Goal: Task Accomplishment & Management: Use online tool/utility

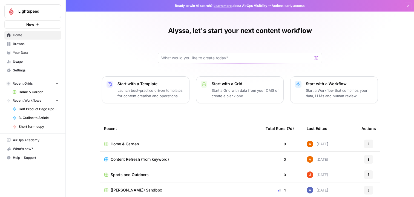
click at [130, 140] on td "Home & Garden" at bounding box center [181, 143] width 162 height 15
click at [129, 150] on td "Home & Garden" at bounding box center [181, 143] width 162 height 15
click at [129, 143] on span "Home & Garden" at bounding box center [125, 143] width 28 height 5
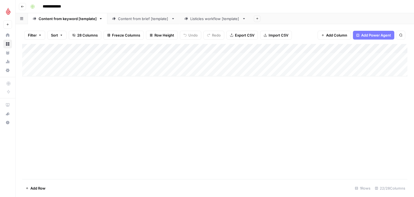
click at [134, 19] on div "Content from brief [template]" at bounding box center [143, 18] width 51 height 5
click at [64, 175] on div "Add Column" at bounding box center [215, 111] width 386 height 135
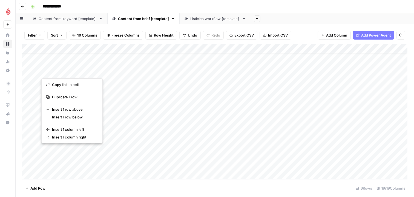
click at [70, 155] on button "button" at bounding box center [66, 157] width 50 height 24
click at [137, 136] on div "Add Column" at bounding box center [215, 111] width 386 height 135
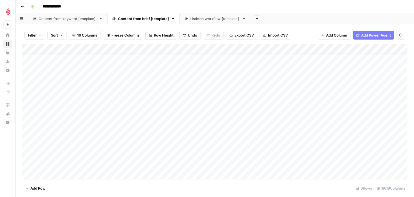
click at [49, 136] on div "Add Column" at bounding box center [215, 111] width 386 height 135
click at [133, 127] on div "Add Column" at bounding box center [215, 111] width 386 height 135
click at [66, 128] on div "Add Column" at bounding box center [215, 111] width 386 height 135
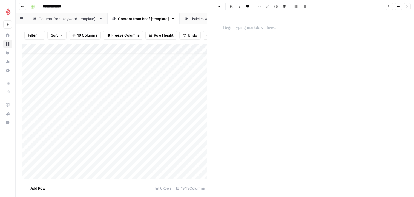
click at [282, 76] on div at bounding box center [311, 104] width 182 height 183
click at [255, 65] on div at bounding box center [311, 104] width 182 height 183
click at [250, 35] on div at bounding box center [311, 104] width 182 height 183
click at [236, 27] on p at bounding box center [310, 27] width 175 height 7
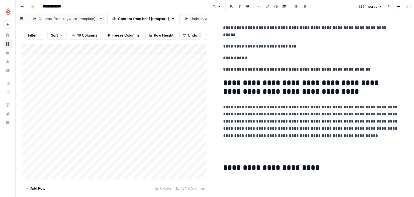
scroll to position [2396, 0]
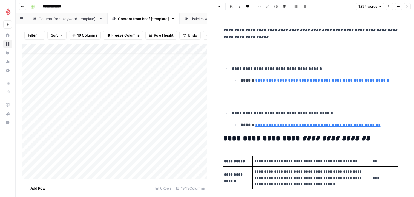
click at [100, 127] on div "Add Column" at bounding box center [114, 111] width 185 height 135
click at [134, 125] on div "Add Column" at bounding box center [114, 111] width 185 height 135
click at [408, 8] on icon "button" at bounding box center [407, 6] width 3 height 3
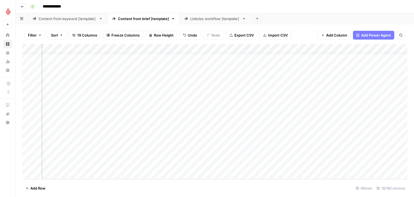
scroll to position [28, 135]
click at [190, 135] on div "Add Column" at bounding box center [215, 111] width 386 height 135
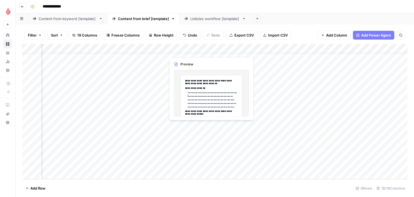
click at [190, 135] on div "Add Column" at bounding box center [215, 111] width 386 height 135
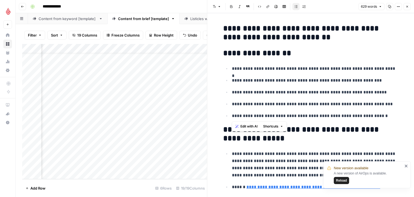
drag, startPoint x: 382, startPoint y: 115, endPoint x: 227, endPoint y: 54, distance: 166.7
click at [265, 66] on p "**********" at bounding box center [315, 68] width 167 height 7
click at [275, 57] on h2 "**********" at bounding box center [310, 53] width 175 height 9
drag, startPoint x: 299, startPoint y: 54, endPoint x: 238, endPoint y: 57, distance: 60.9
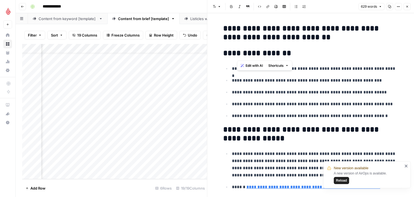
click at [238, 57] on h2 "**********" at bounding box center [310, 53] width 175 height 9
drag, startPoint x: 385, startPoint y: 116, endPoint x: 250, endPoint y: 69, distance: 143.4
click at [250, 69] on ul "**********" at bounding box center [310, 92] width 175 height 55
click at [380, 107] on ul "**********" at bounding box center [310, 92] width 175 height 55
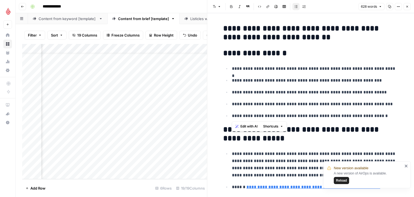
drag, startPoint x: 386, startPoint y: 116, endPoint x: 217, endPoint y: 70, distance: 175.3
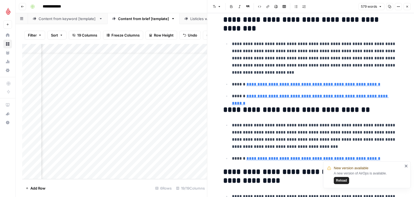
scroll to position [364, 0]
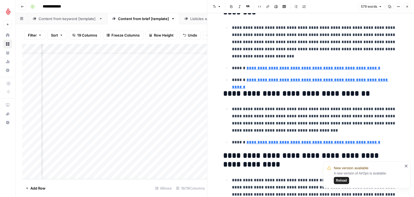
click at [406, 166] on icon "close" at bounding box center [407, 165] width 4 height 4
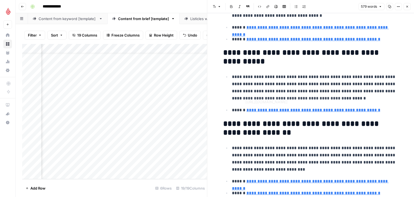
scroll to position [0, 0]
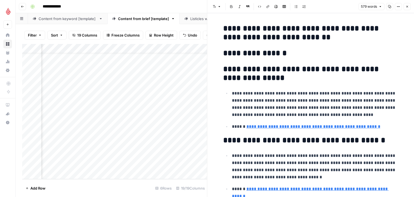
click at [405, 5] on button "Close" at bounding box center [407, 6] width 7 height 7
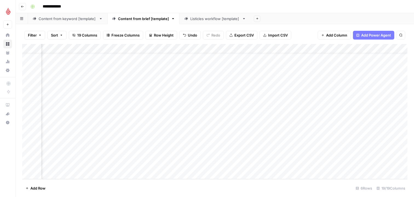
scroll to position [28, 388]
click at [205, 130] on div "Add Column" at bounding box center [215, 111] width 386 height 135
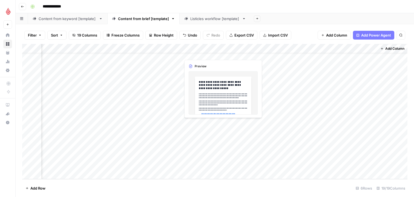
click at [207, 131] on div "Add Column" at bounding box center [215, 111] width 386 height 135
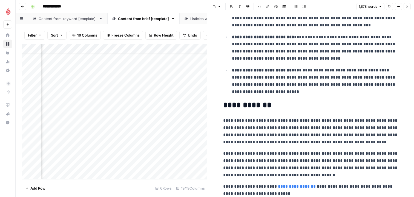
scroll to position [1557, 0]
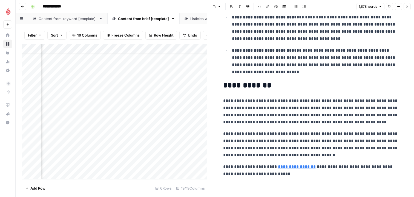
click at [324, 107] on p "**********" at bounding box center [310, 111] width 175 height 29
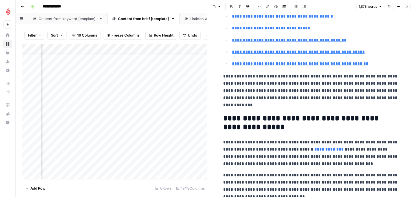
scroll to position [0, 0]
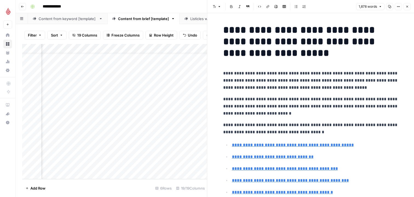
click at [325, 133] on p "**********" at bounding box center [310, 128] width 175 height 14
